Goal: Information Seeking & Learning: Learn about a topic

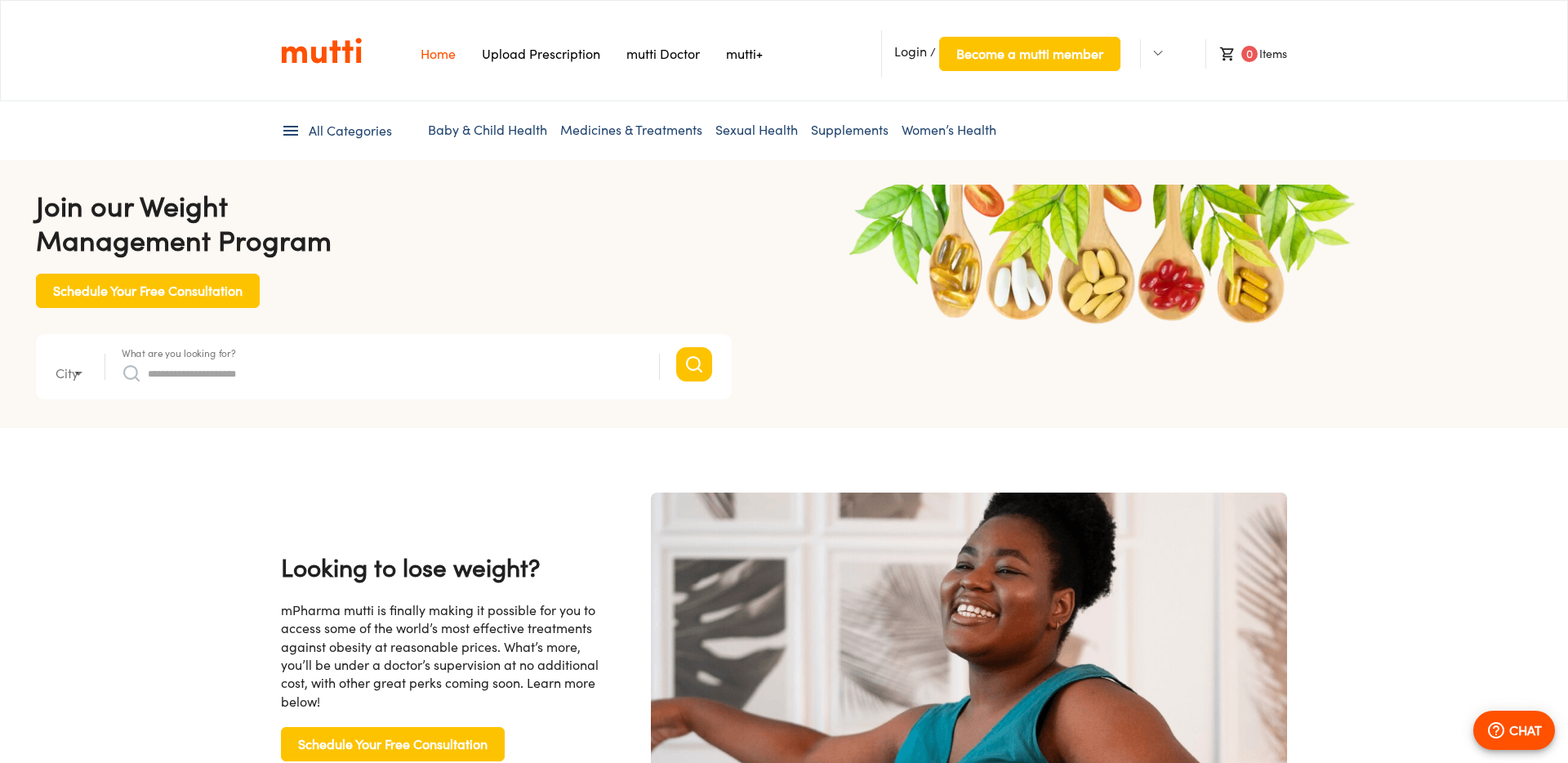
type input "*"
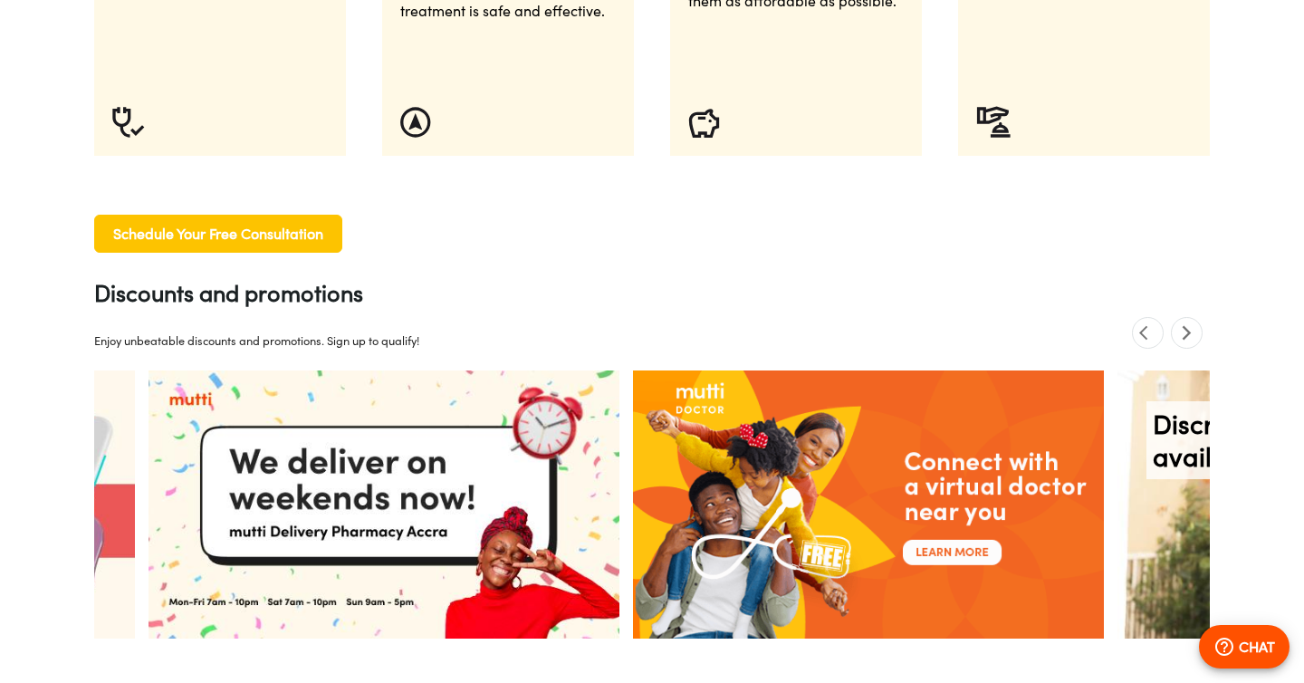
scroll to position [1386, 0]
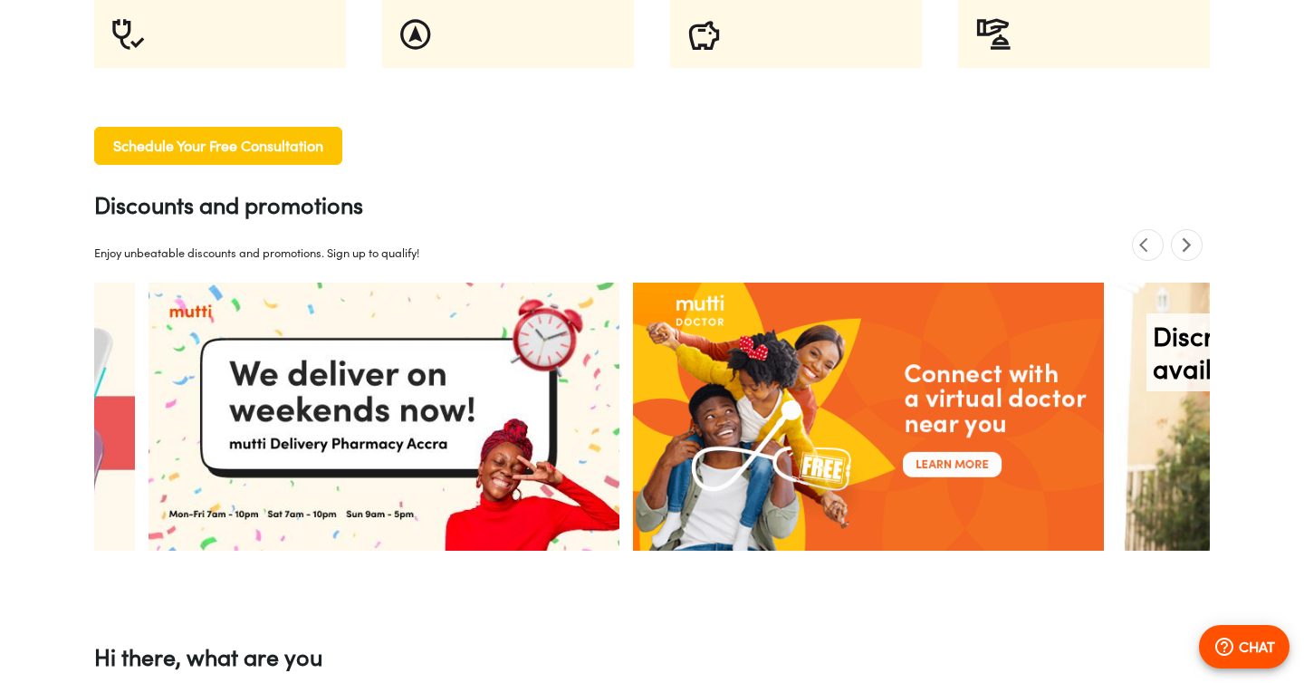
click at [1185, 244] on icon "next" at bounding box center [1186, 244] width 17 height 17
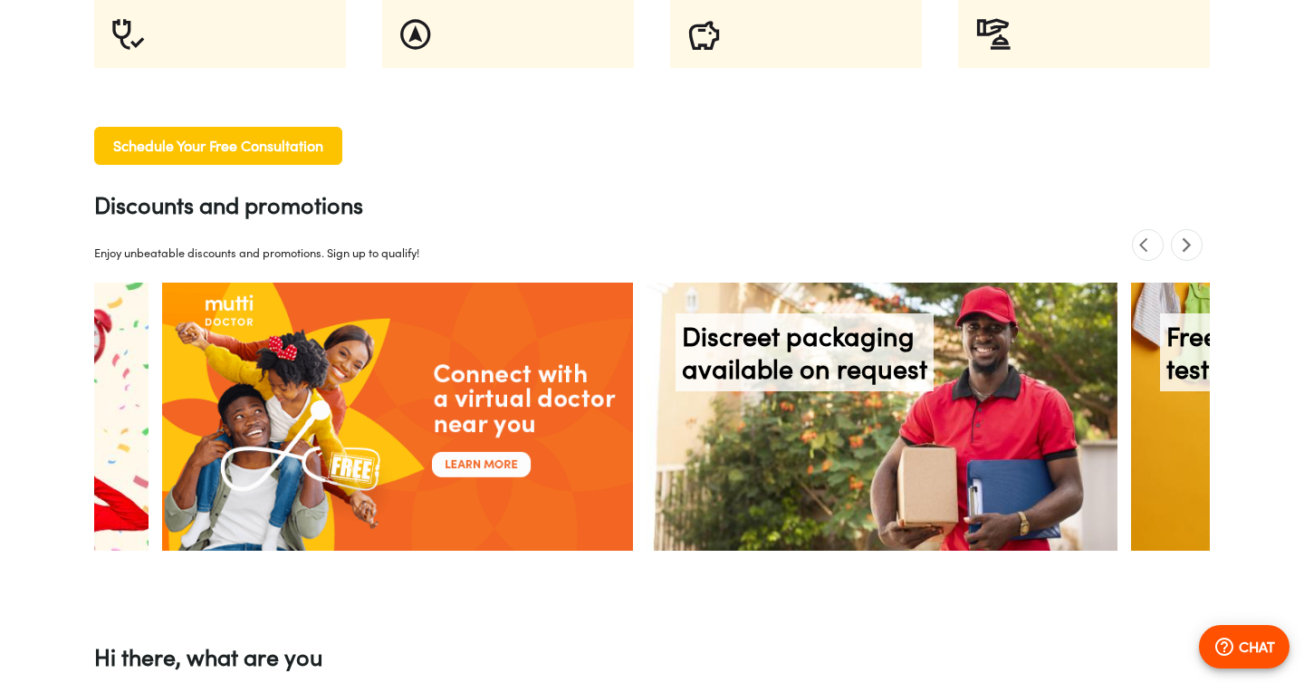
click at [1185, 244] on icon "next" at bounding box center [1186, 244] width 17 height 17
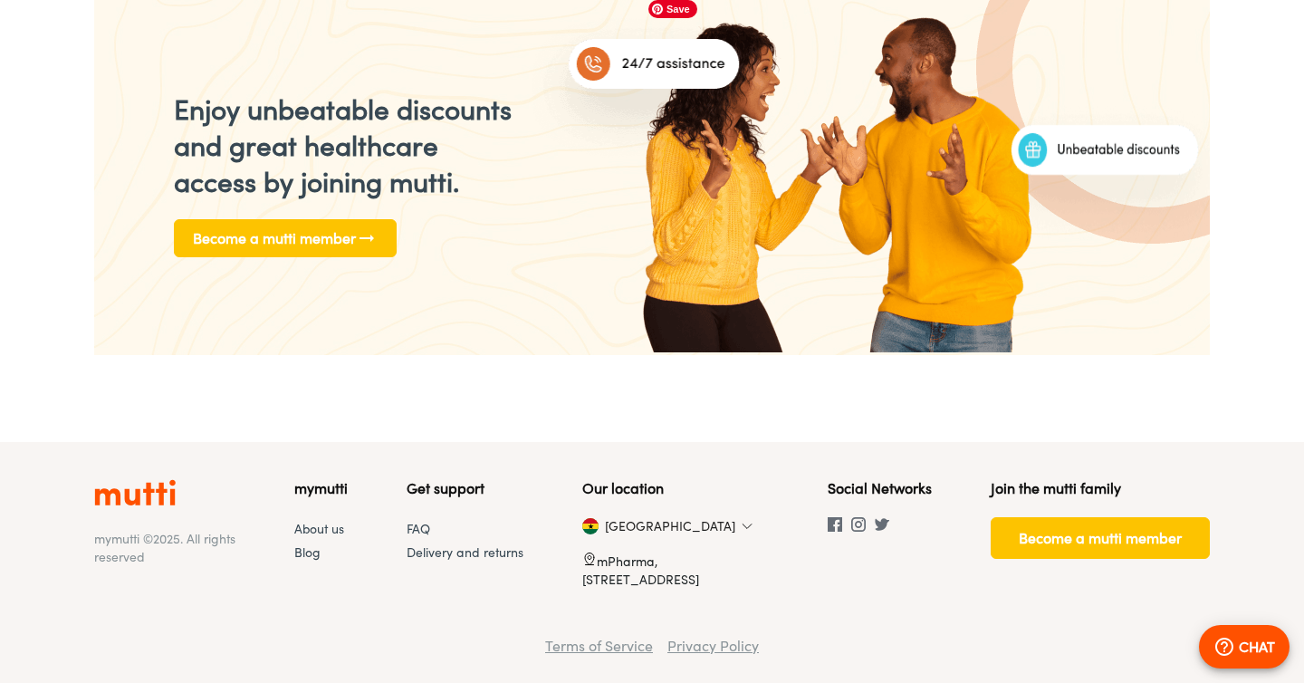
scroll to position [0, 3715]
click at [1064, 540] on span "Become a mutti member" at bounding box center [1100, 537] width 163 height 25
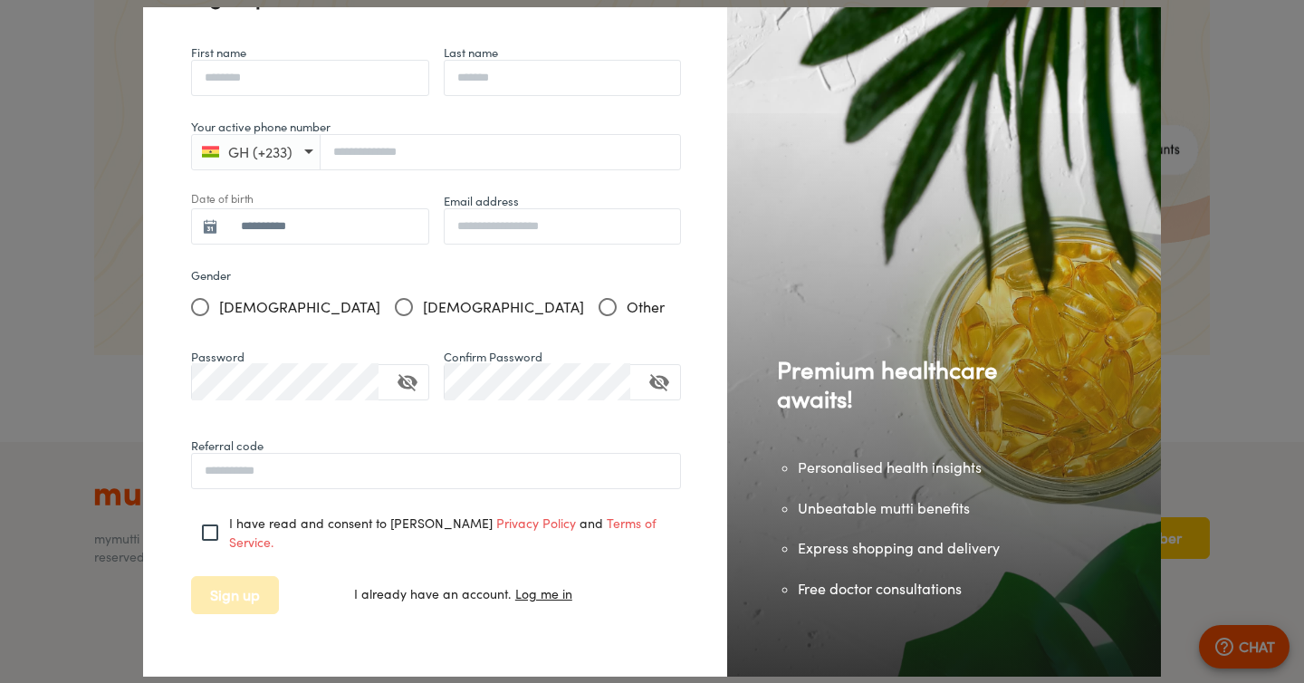
scroll to position [0, 0]
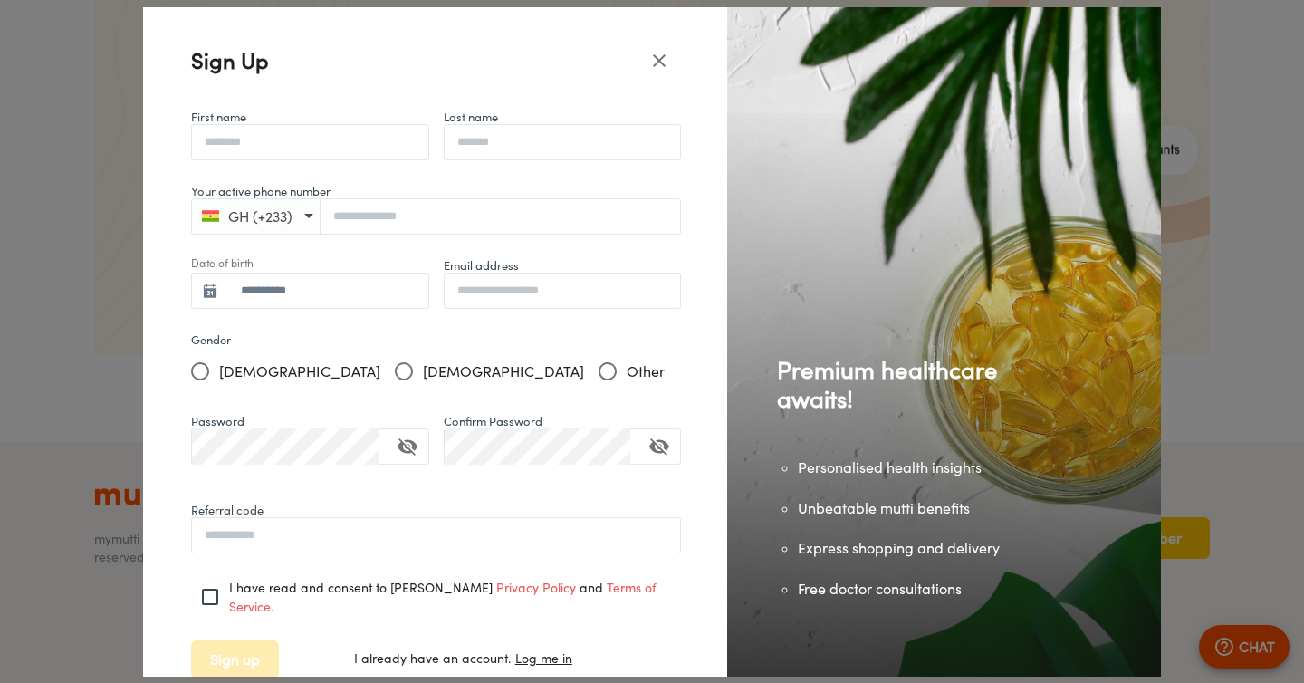
click at [662, 56] on icon "close" at bounding box center [659, 60] width 13 height 13
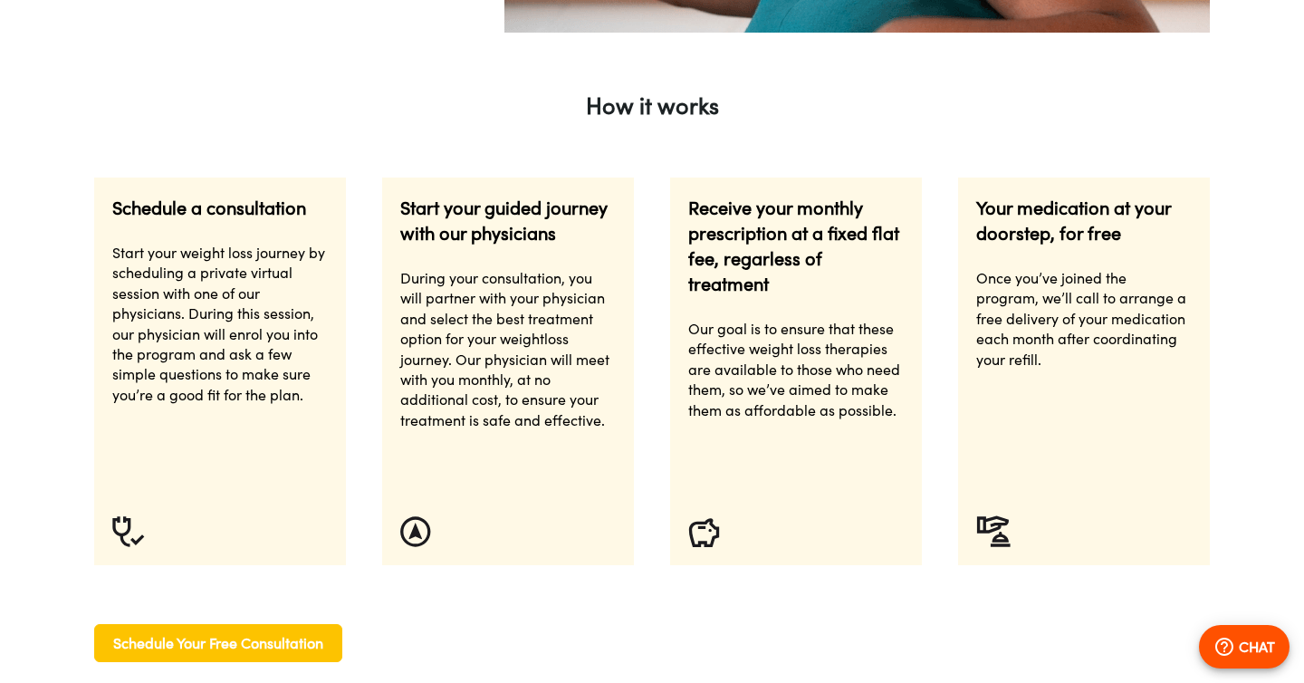
scroll to position [885, 0]
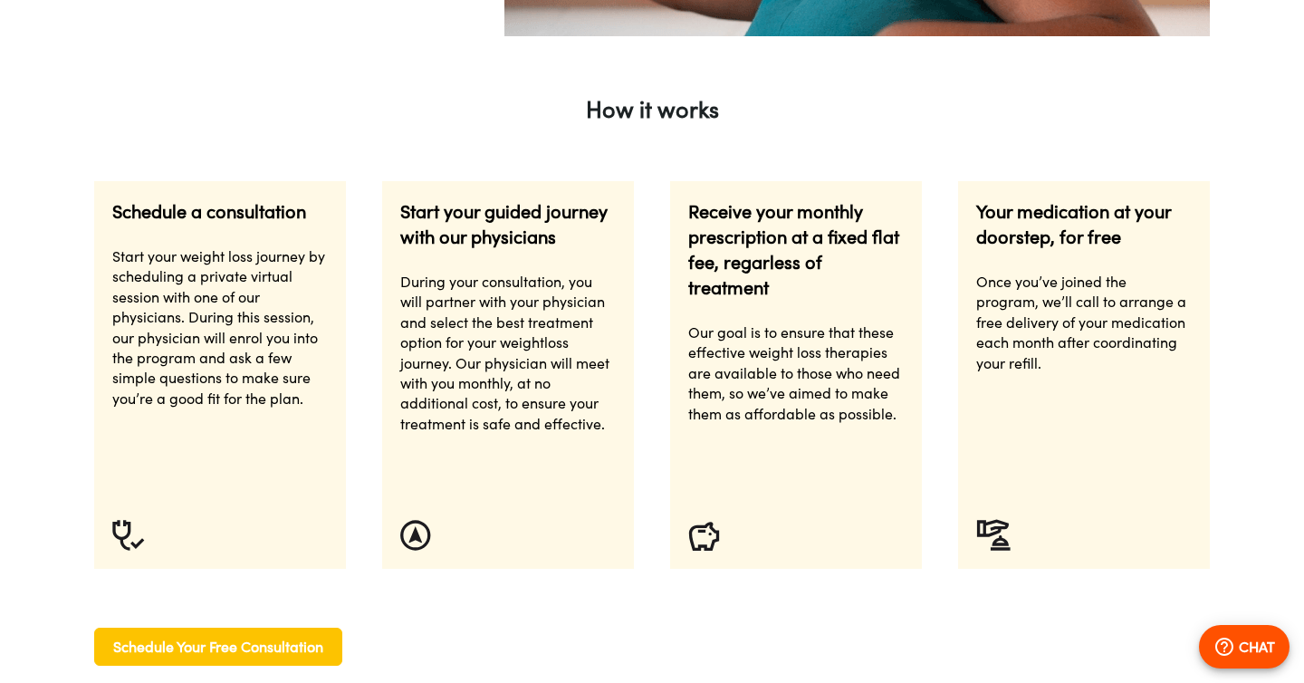
click at [798, 242] on p "Receive your monthly prescription at a fixed flat fee, regarless of treatment" at bounding box center [795, 249] width 215 height 101
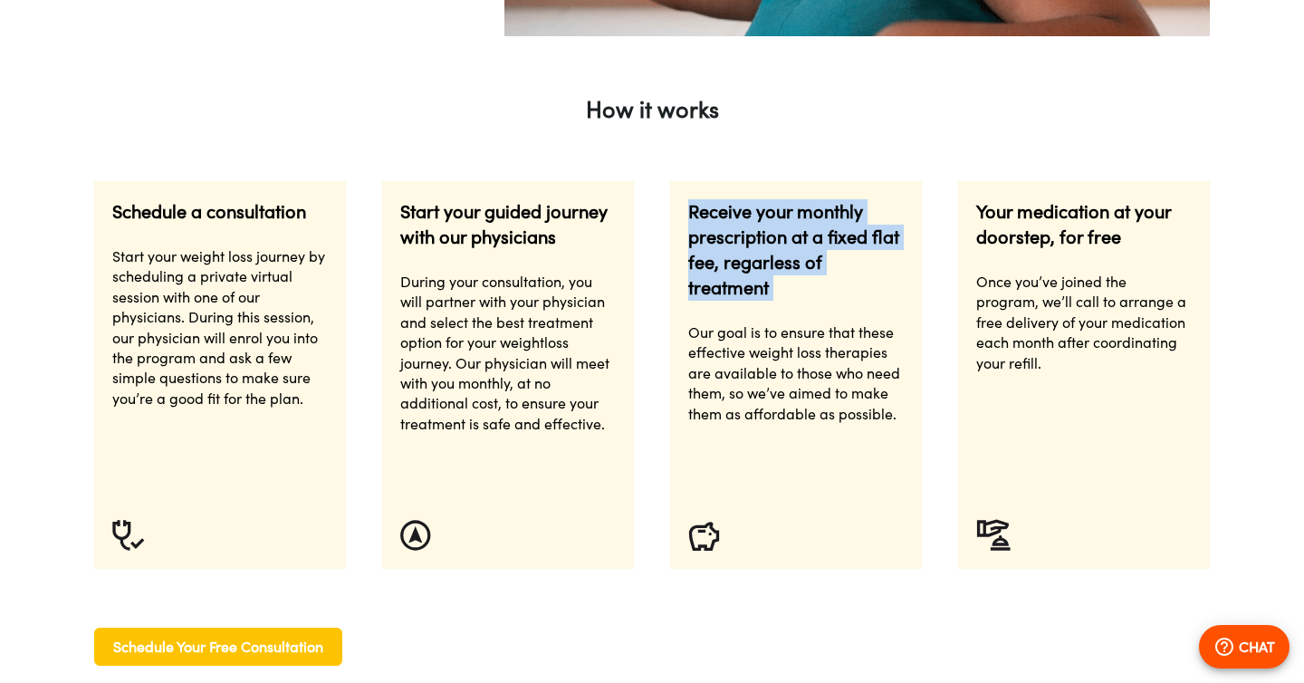
click at [798, 242] on p "Receive your monthly prescription at a fixed flat fee, regarless of treatment" at bounding box center [795, 249] width 215 height 101
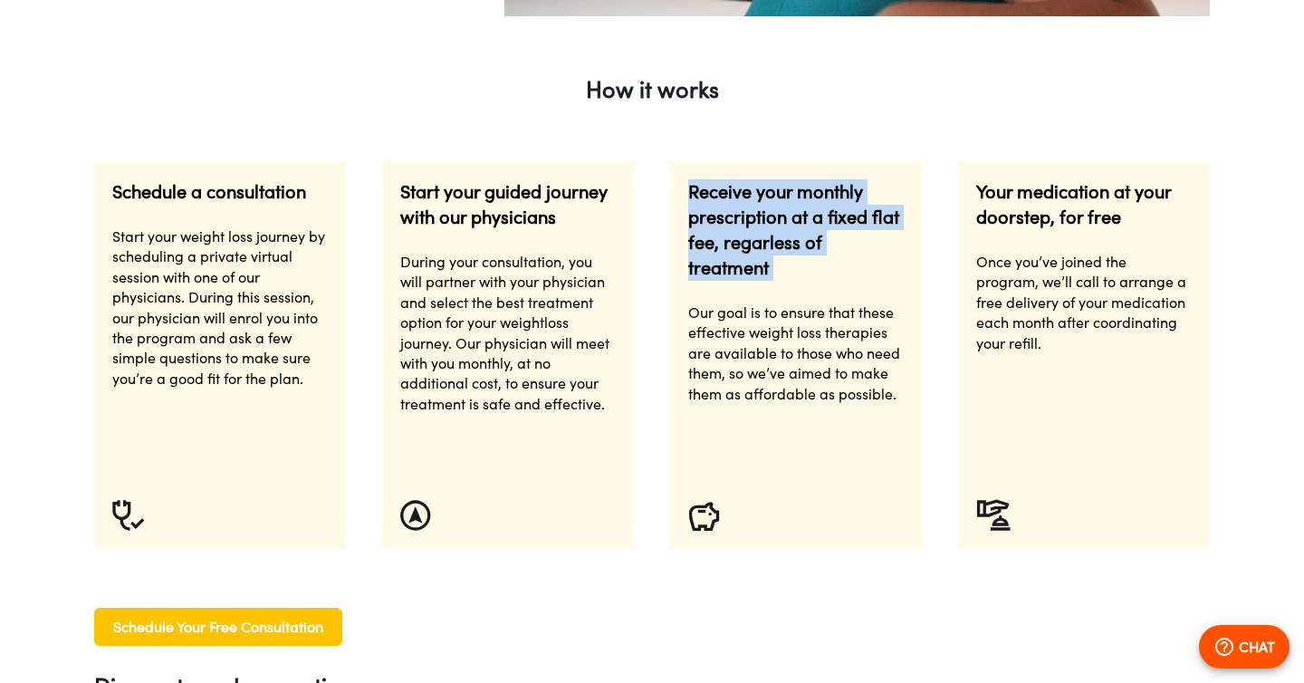
scroll to position [911, 0]
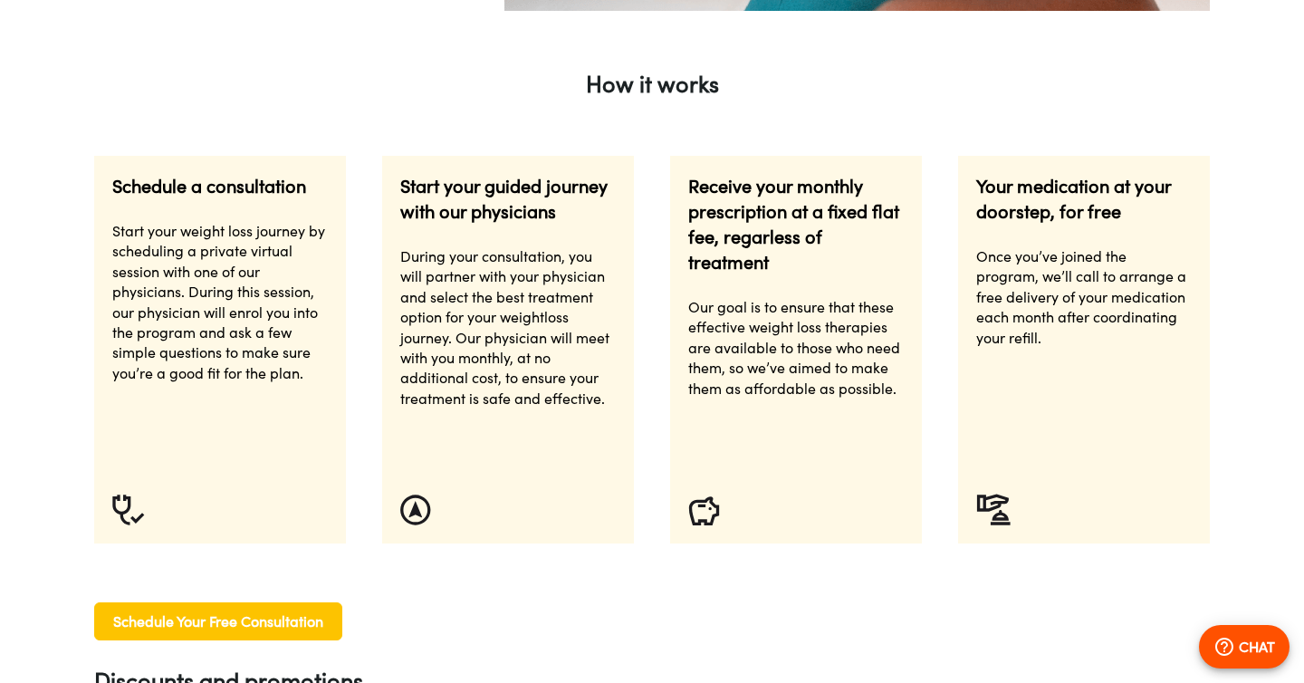
click at [776, 329] on span "Our goal is to ensure that these effective weight loss therapies are available …" at bounding box center [794, 348] width 212 height 100
